Goal: Information Seeking & Learning: Understand process/instructions

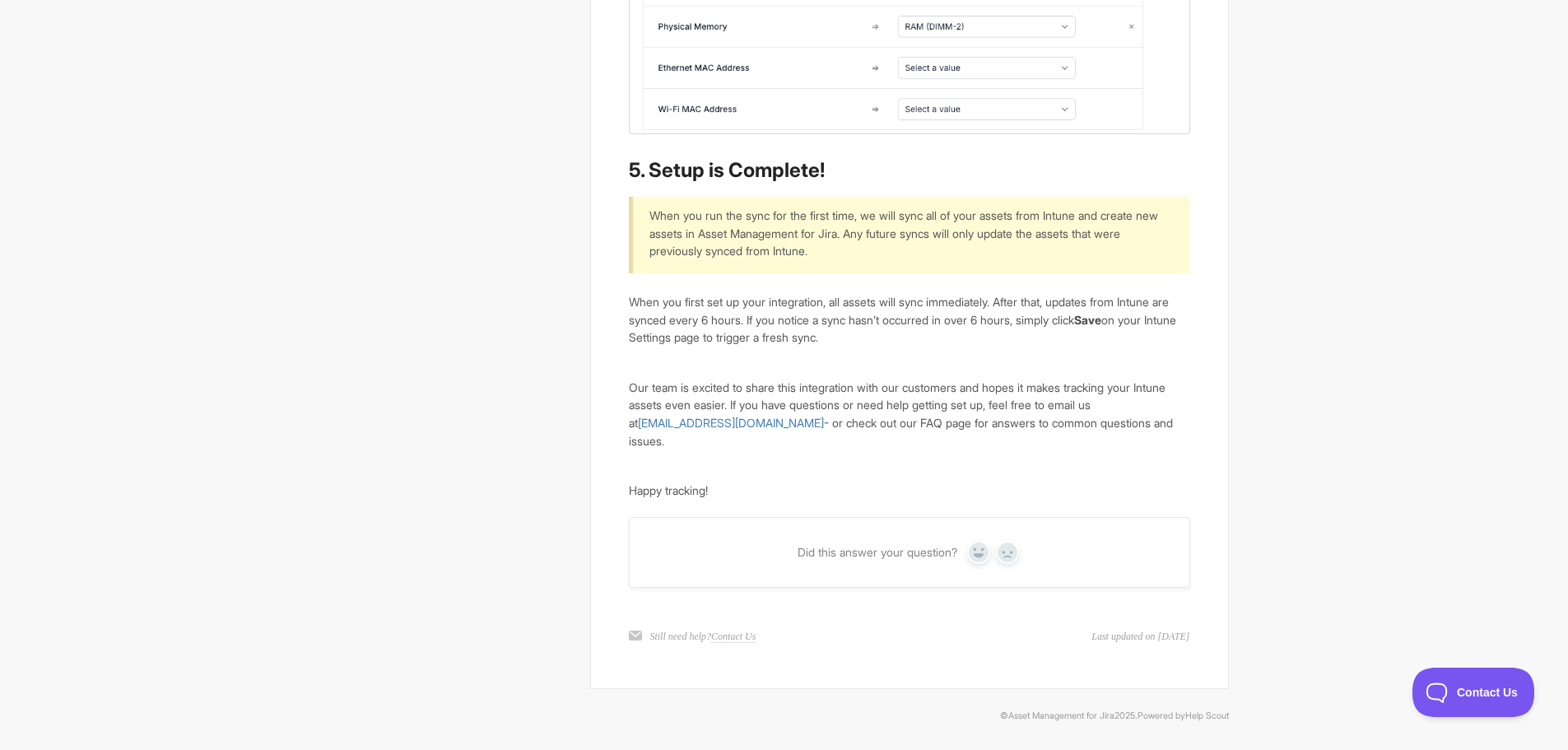
scroll to position [3992, 0]
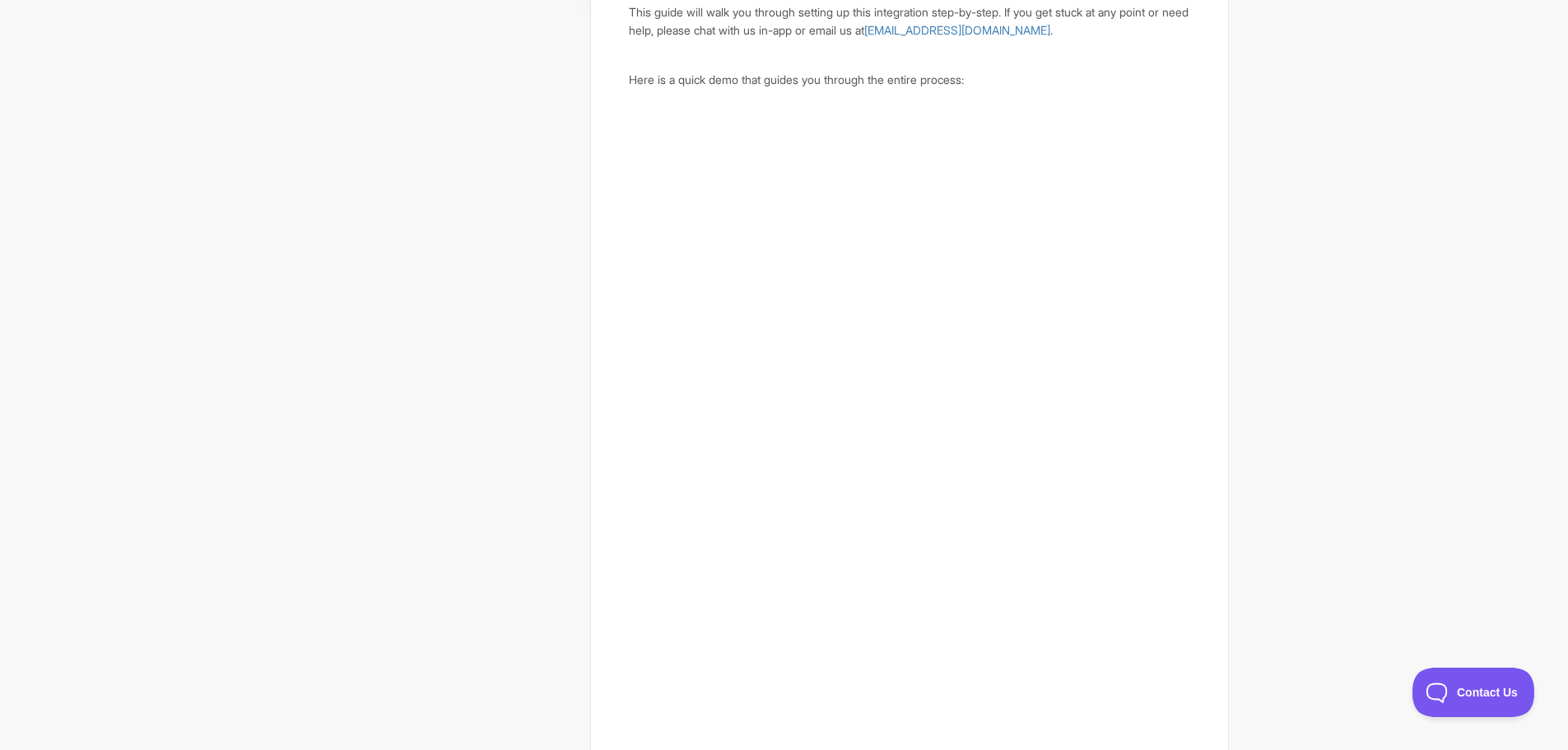
scroll to position [494, 0]
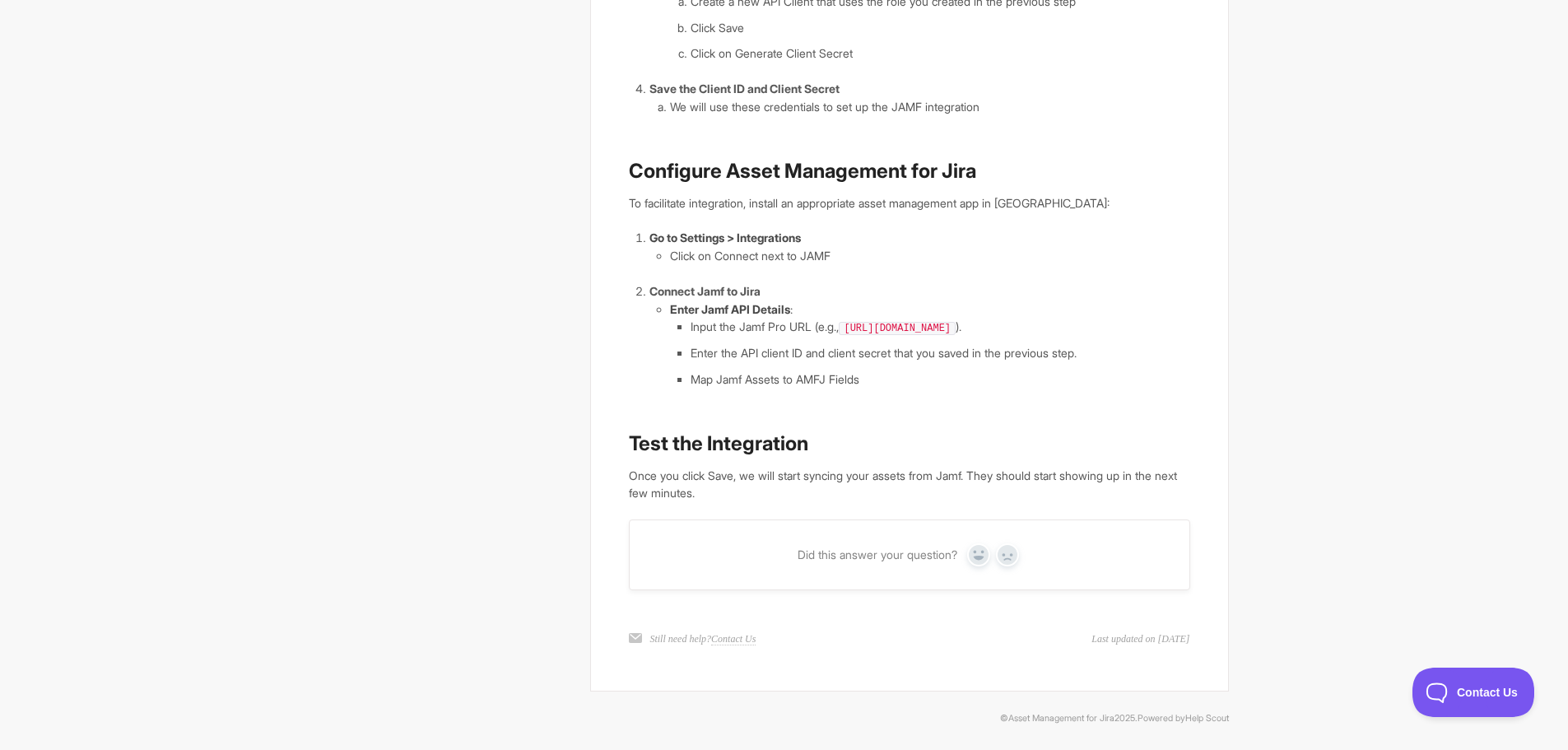
scroll to position [992, 0]
